Goal: Find specific page/section: Find specific page/section

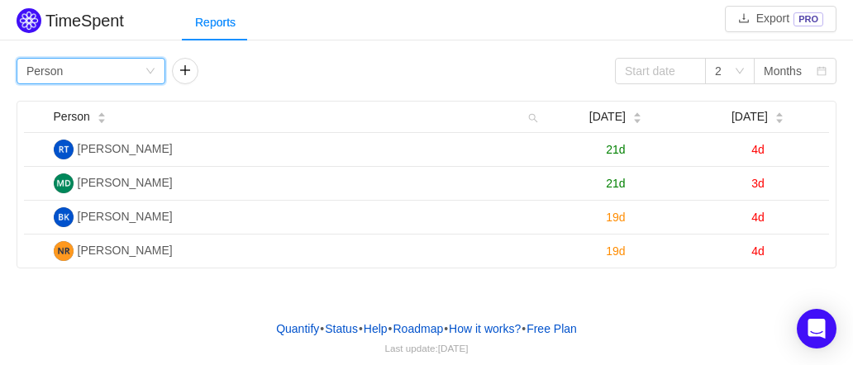
click at [124, 68] on div "Group by Person" at bounding box center [85, 71] width 118 height 25
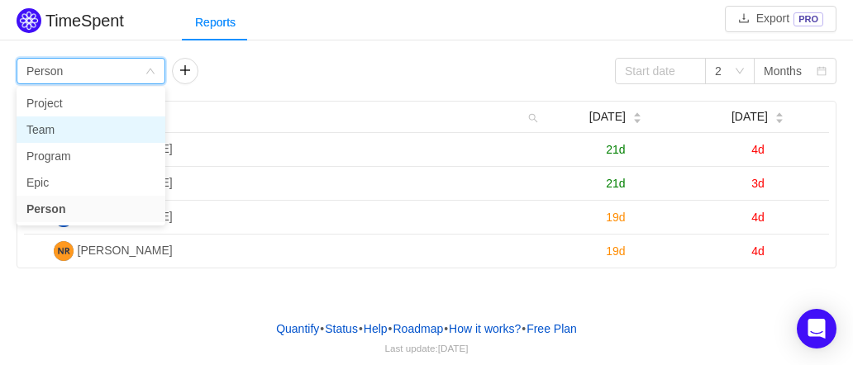
click at [112, 132] on li "Team" at bounding box center [91, 130] width 149 height 26
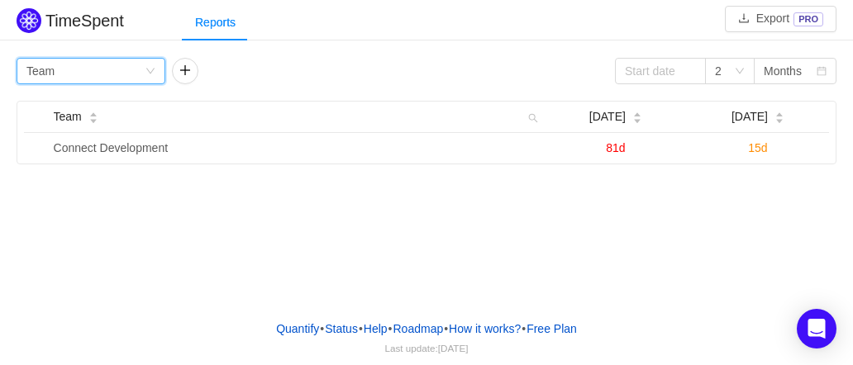
click at [156, 73] on div "Group by Team" at bounding box center [91, 71] width 149 height 26
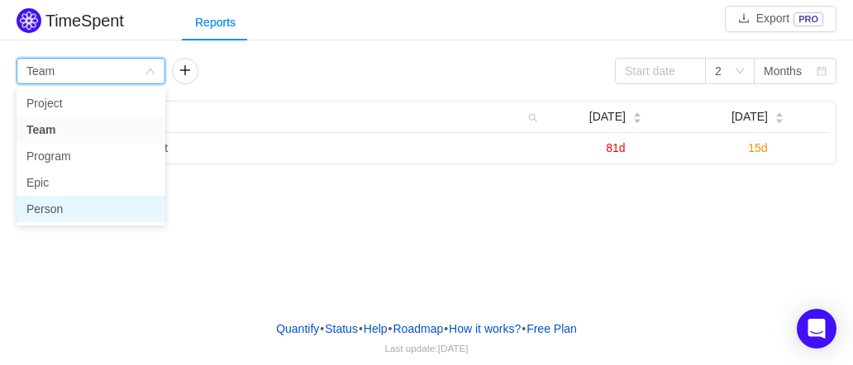
click at [119, 208] on li "Person" at bounding box center [91, 209] width 149 height 26
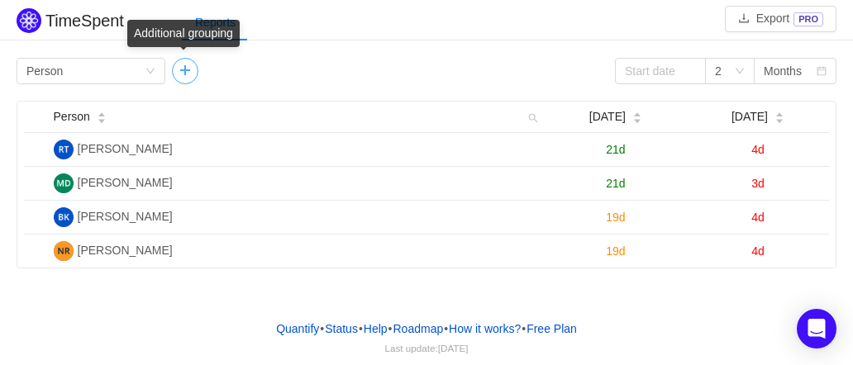
click at [195, 73] on button "button" at bounding box center [185, 71] width 26 height 26
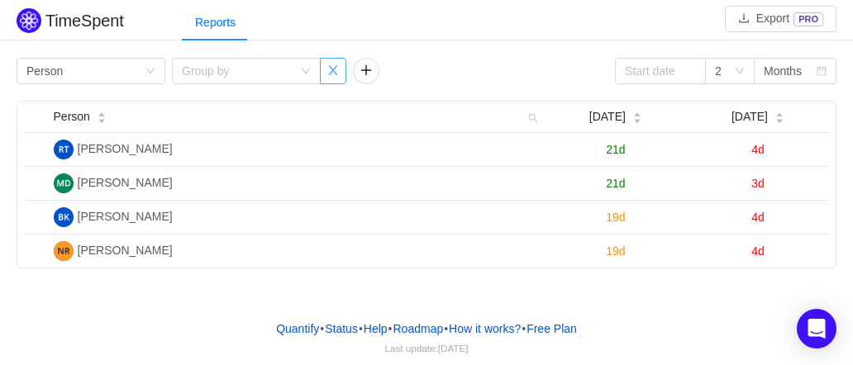
click at [337, 71] on button "button" at bounding box center [333, 71] width 26 height 26
click at [713, 68] on div "2" at bounding box center [730, 71] width 50 height 26
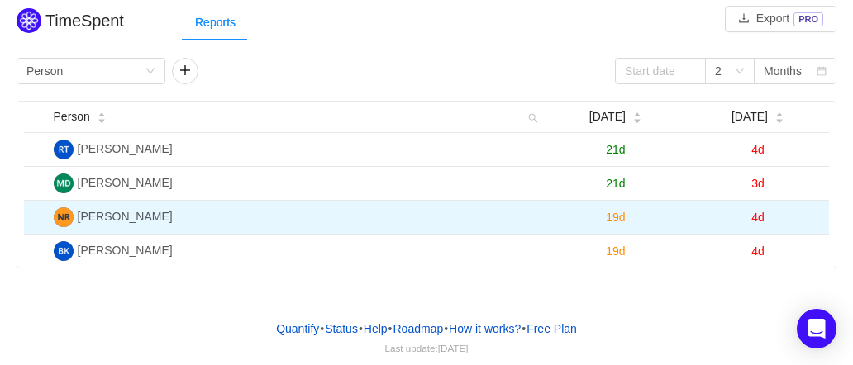
click at [112, 218] on span "[PERSON_NAME]" at bounding box center [125, 216] width 95 height 13
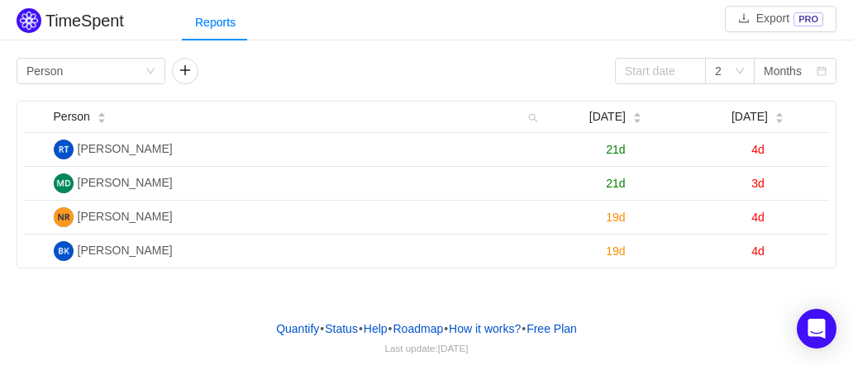
click at [43, 20] on div "TimeSpent" at bounding box center [70, 22] width 107 height 37
click at [28, 22] on img at bounding box center [29, 20] width 25 height 25
